Goal: Information Seeking & Learning: Learn about a topic

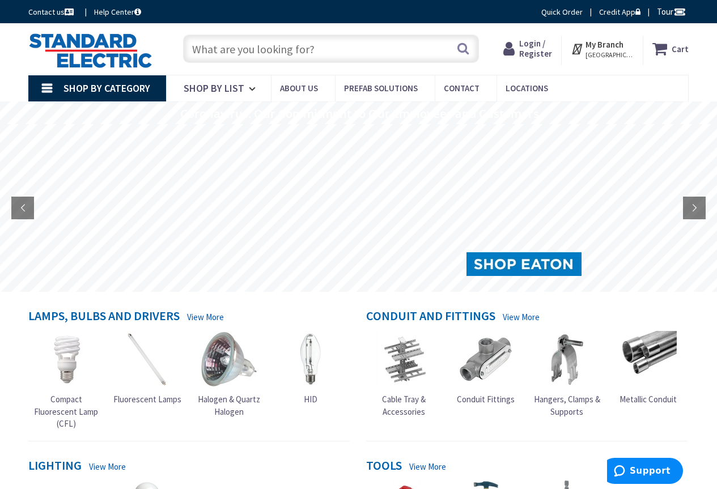
click at [247, 56] on input "text" at bounding box center [331, 49] width 296 height 28
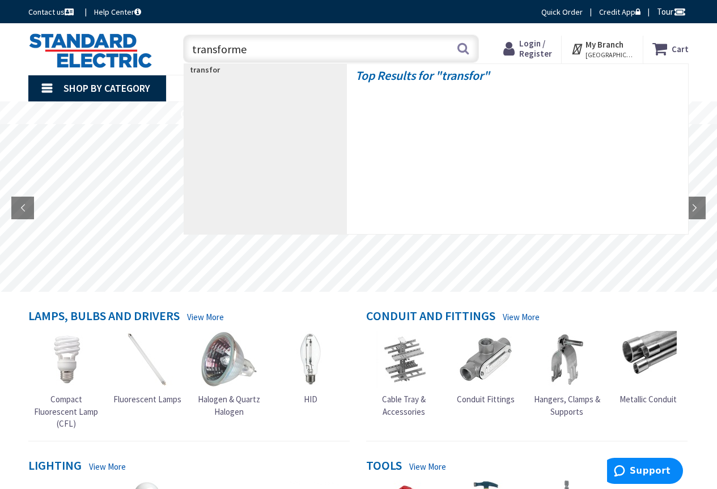
type input "transformer"
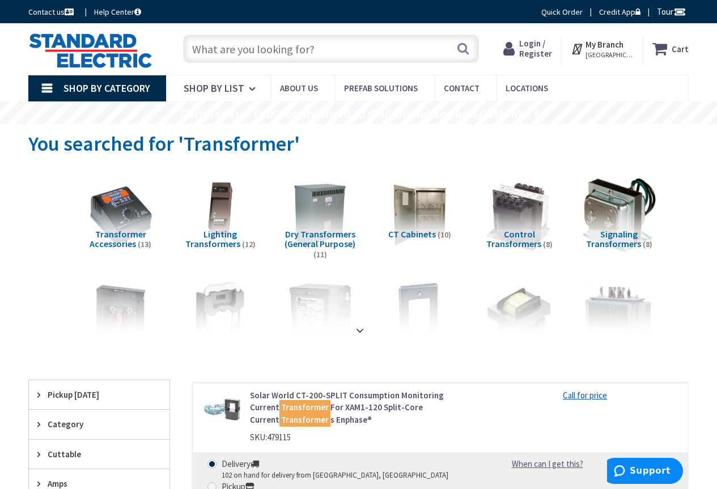
click at [330, 241] on span "Dry Transformers (General Purpose)" at bounding box center [320, 239] width 71 height 22
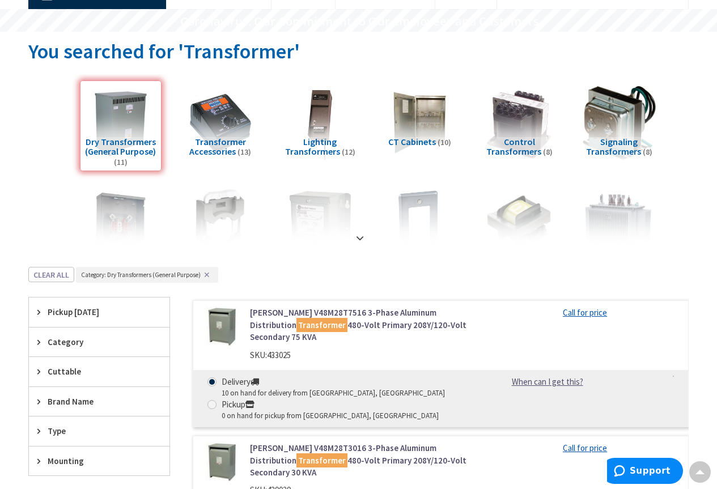
scroll to position [76, 0]
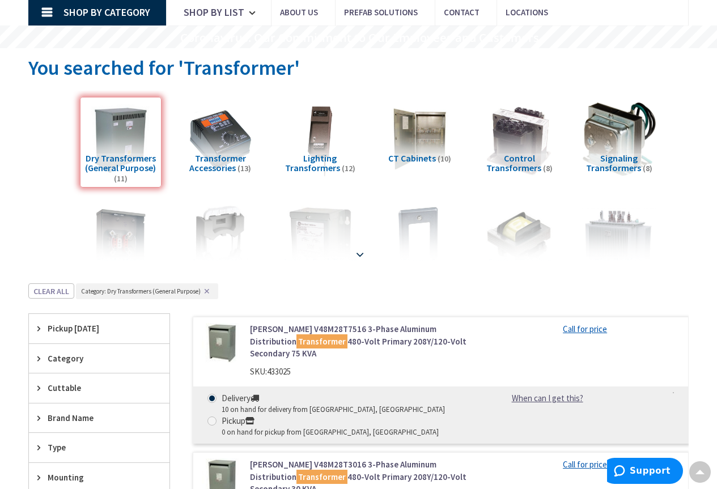
click at [357, 257] on strong at bounding box center [360, 254] width 14 height 12
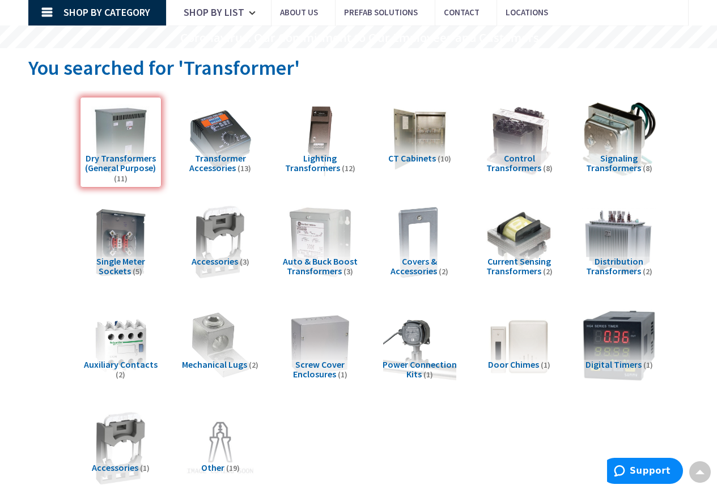
click at [527, 164] on span "Control Transformers" at bounding box center [513, 163] width 55 height 22
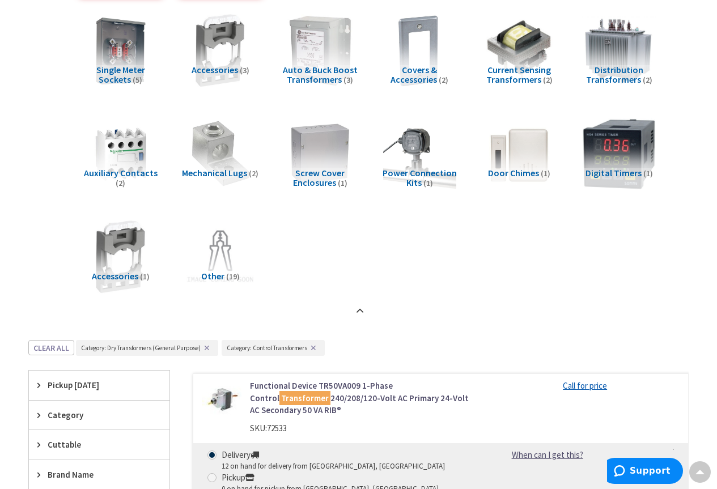
scroll to position [0, 0]
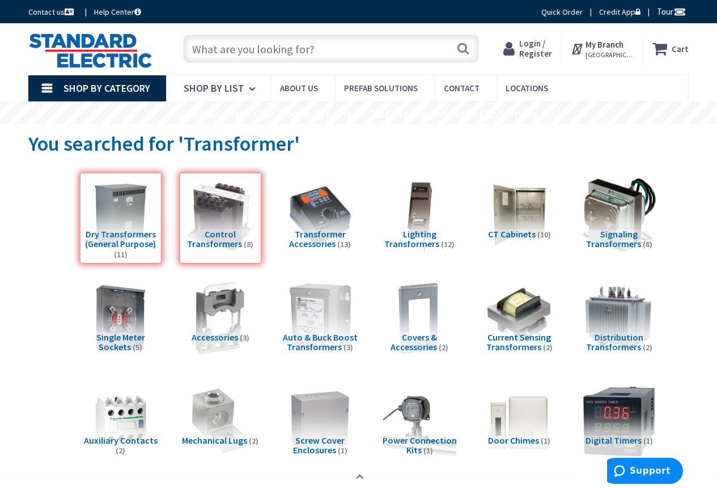
click at [620, 338] on span "Distribution Transformers" at bounding box center [615, 343] width 58 height 22
